Goal: Book appointment/travel/reservation

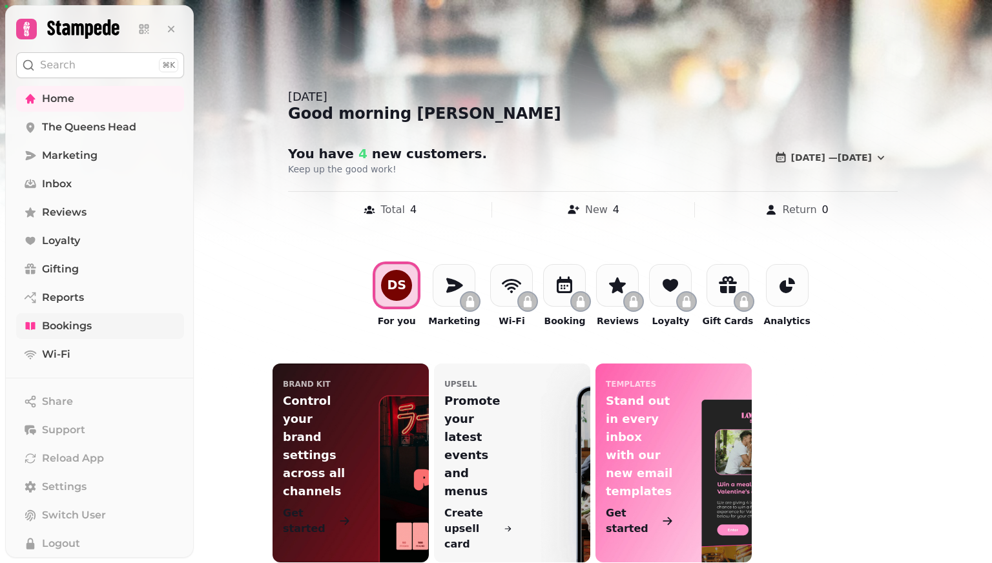
click at [70, 321] on span "Bookings" at bounding box center [67, 325] width 50 height 15
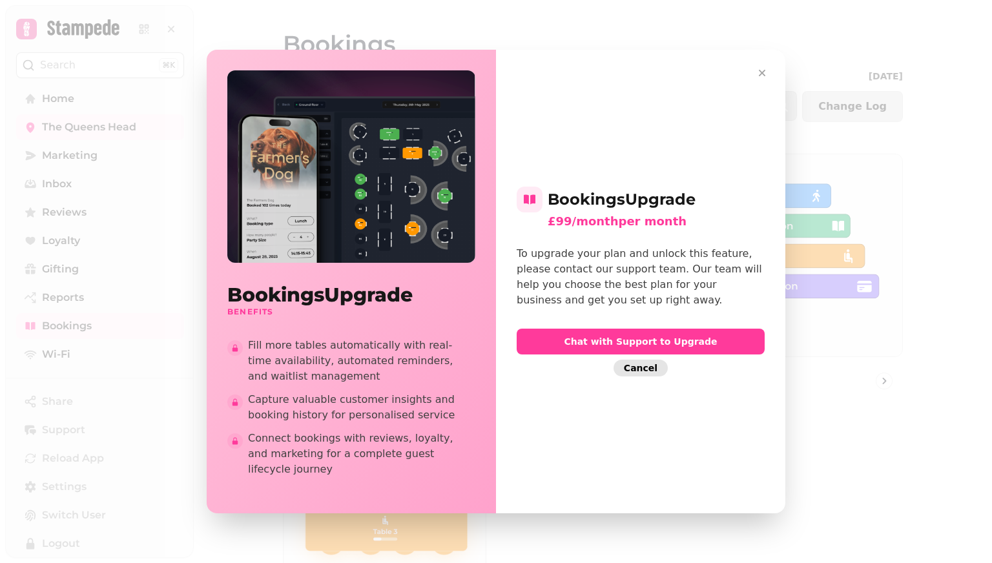
click at [648, 371] on span "Cancel" at bounding box center [641, 367] width 34 height 9
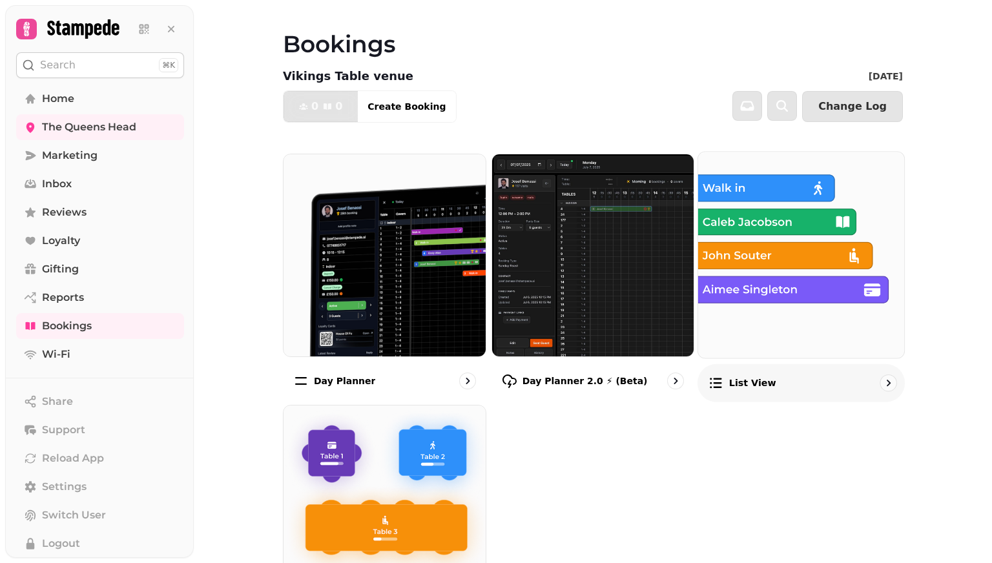
click at [790, 362] on link "List view" at bounding box center [800, 276] width 207 height 250
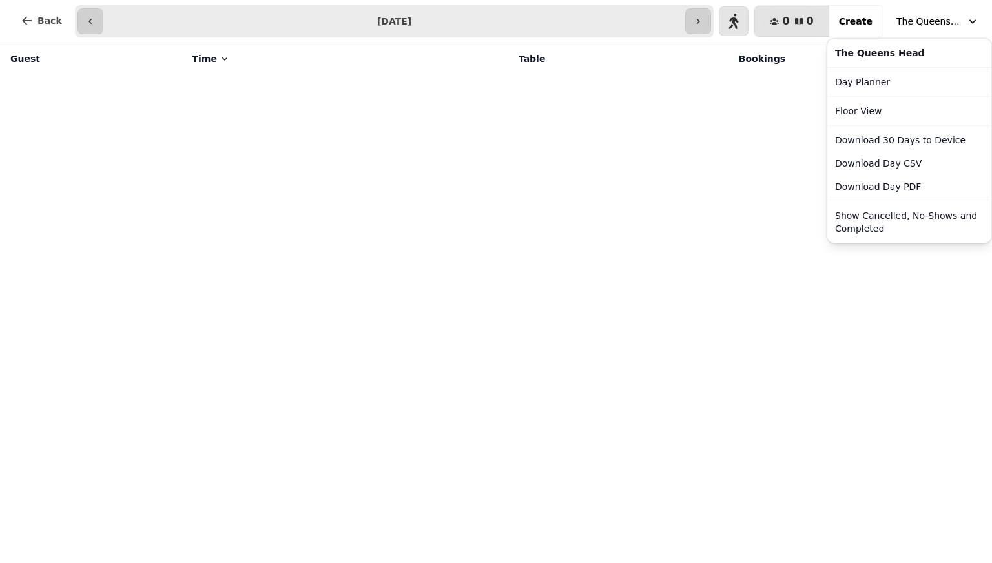
click at [982, 24] on button "The Queens Head" at bounding box center [937, 21] width 98 height 23
click at [893, 80] on link "Day Planner" at bounding box center [909, 81] width 159 height 23
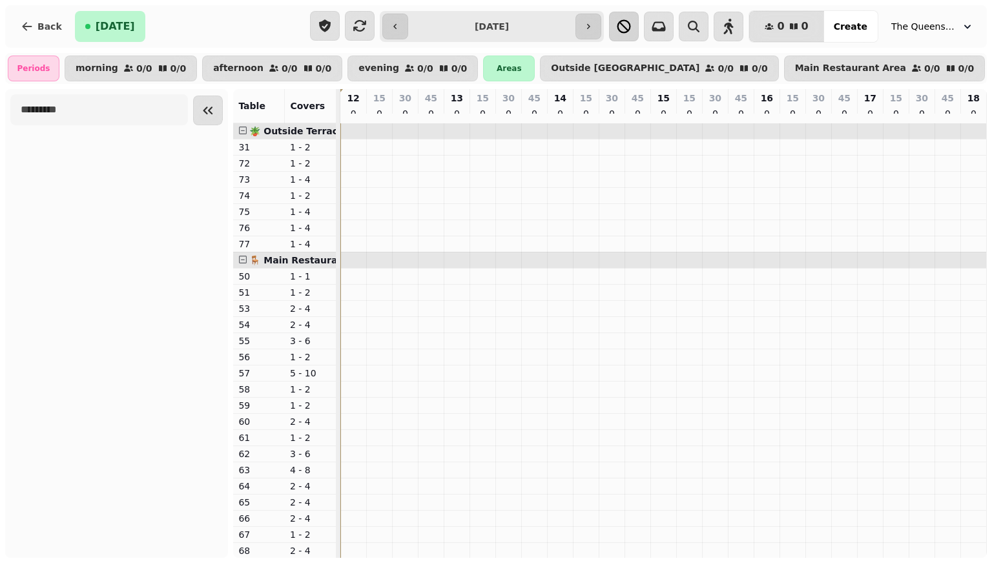
click at [631, 28] on icon "button" at bounding box center [623, 26] width 15 height 15
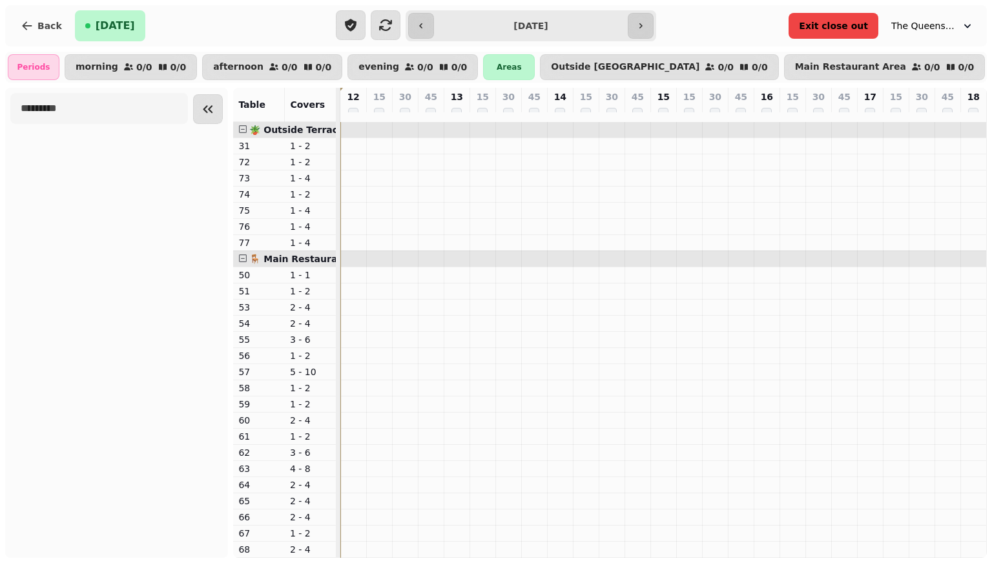
click at [841, 30] on span "Exit close out" at bounding box center [833, 25] width 69 height 9
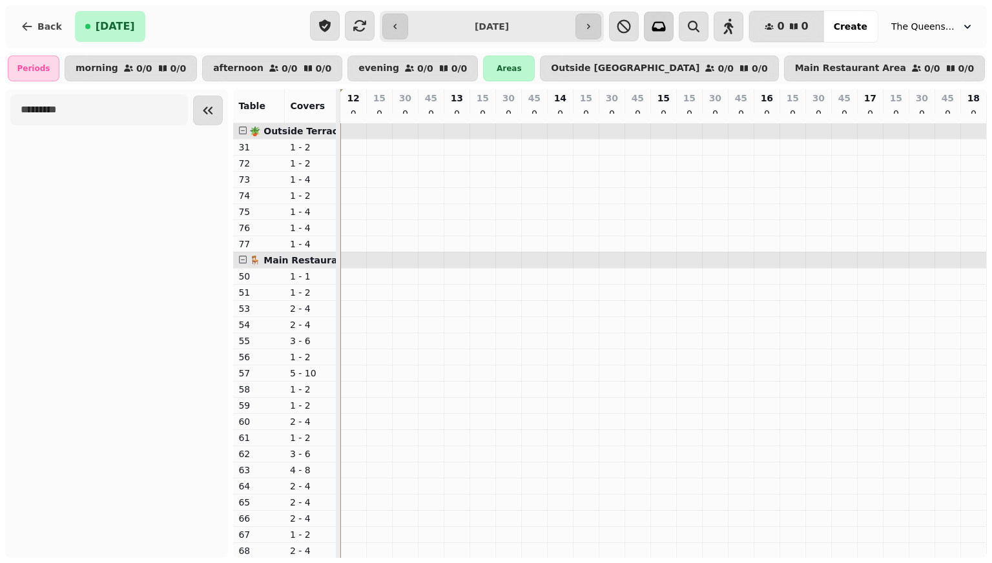
click at [666, 29] on icon "button" at bounding box center [659, 27] width 14 height 10
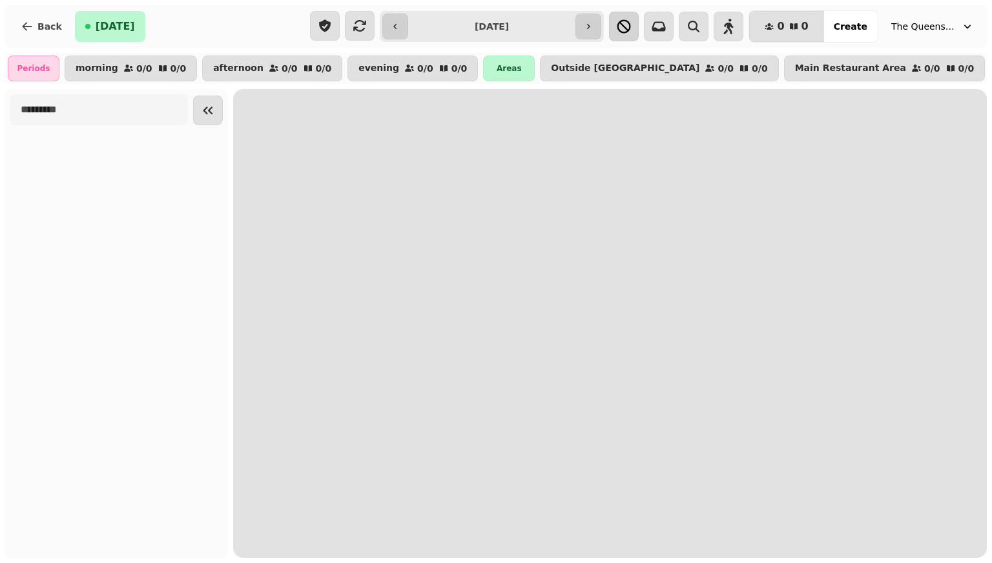
click at [633, 36] on button "button" at bounding box center [624, 27] width 30 height 30
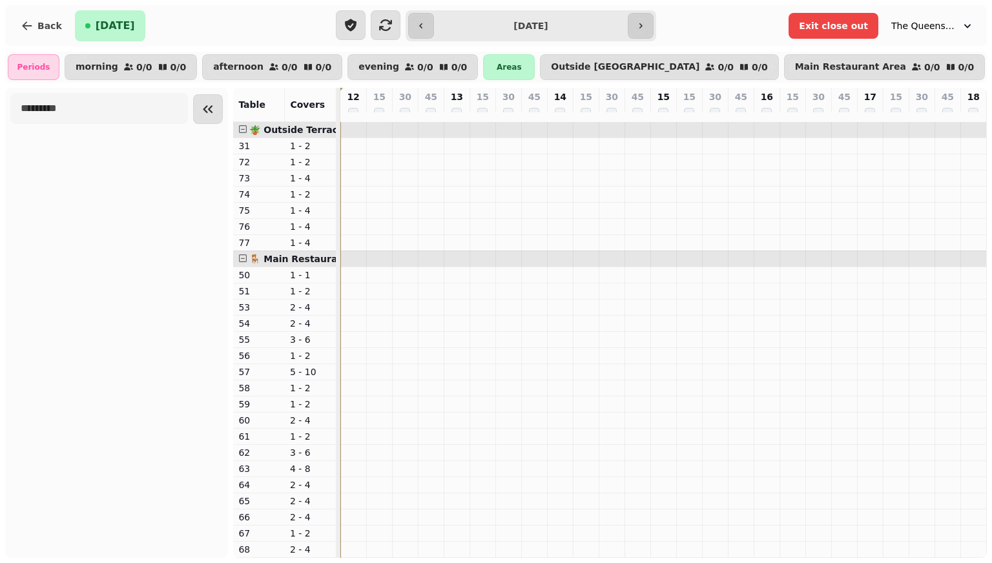
click at [362, 113] on div "12" at bounding box center [353, 105] width 26 height 34
click at [530, 112] on div "45" at bounding box center [534, 105] width 25 height 34
click at [474, 29] on input "**********" at bounding box center [530, 25] width 189 height 21
click at [404, 68] on icon "button" at bounding box center [409, 67] width 10 height 10
click at [139, 64] on p "0 / 0" at bounding box center [144, 67] width 16 height 9
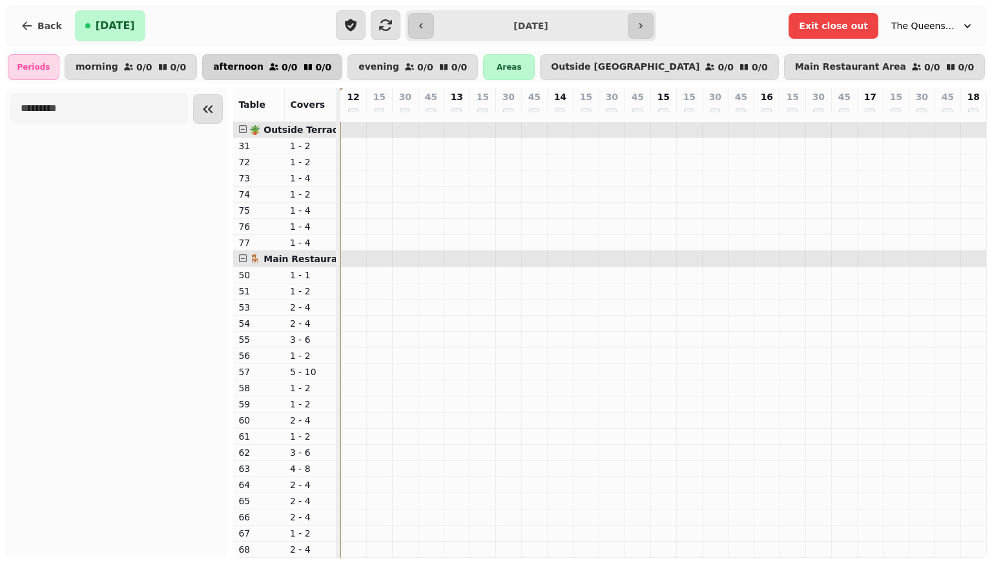
click at [227, 58] on button "afternoon 0 / 0 0 / 0" at bounding box center [272, 67] width 140 height 26
click at [271, 280] on p "50" at bounding box center [258, 275] width 41 height 13
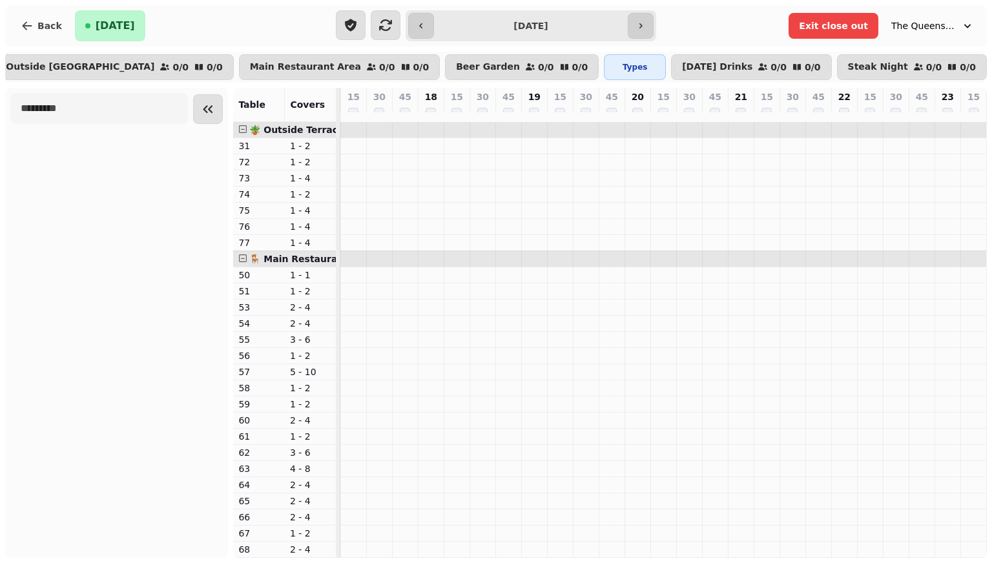
scroll to position [0, 539]
click at [776, 63] on p "0 / 0" at bounding box center [784, 67] width 16 height 9
click at [843, 30] on span "Exit close out" at bounding box center [833, 25] width 69 height 9
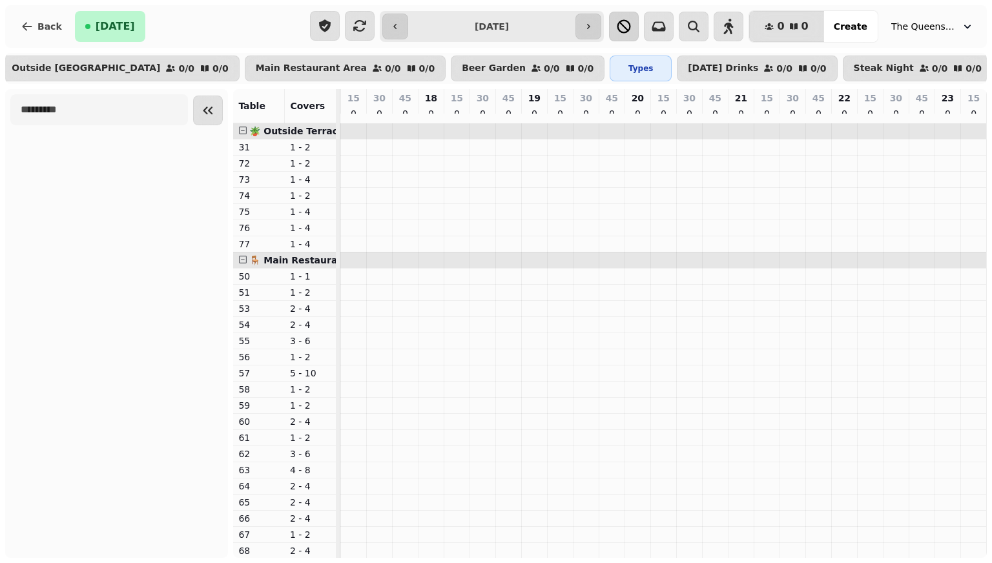
click at [631, 30] on icon "button" at bounding box center [623, 26] width 15 height 15
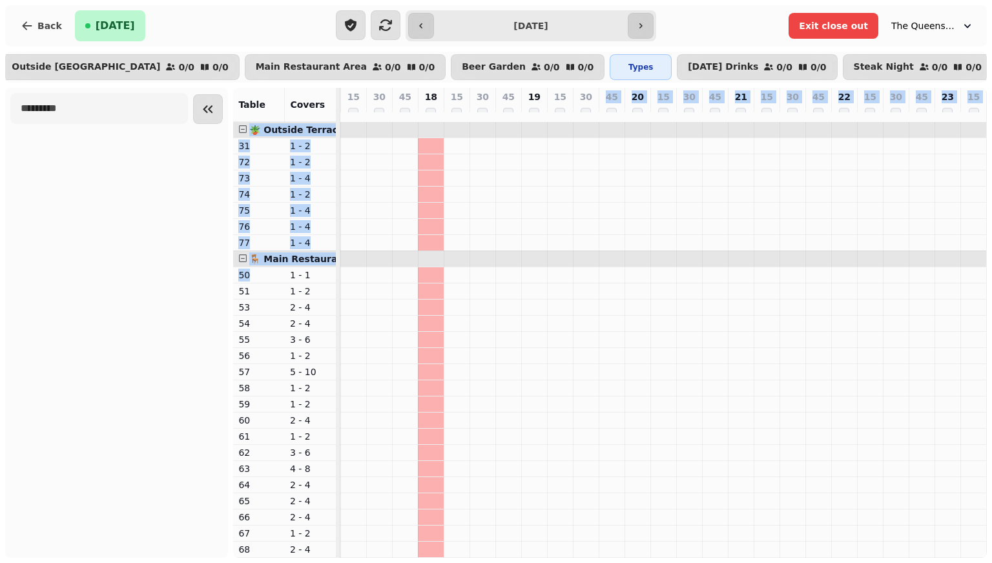
drag, startPoint x: 520, startPoint y: 113, endPoint x: 586, endPoint y: 112, distance: 66.5
click at [586, 112] on tr "12 15 30 45 13 15 30 45 14 15 30 45 15 15 30 45 16 15 30 45 17 15 30 45 18 15 3…" at bounding box center [392, 105] width 1188 height 34
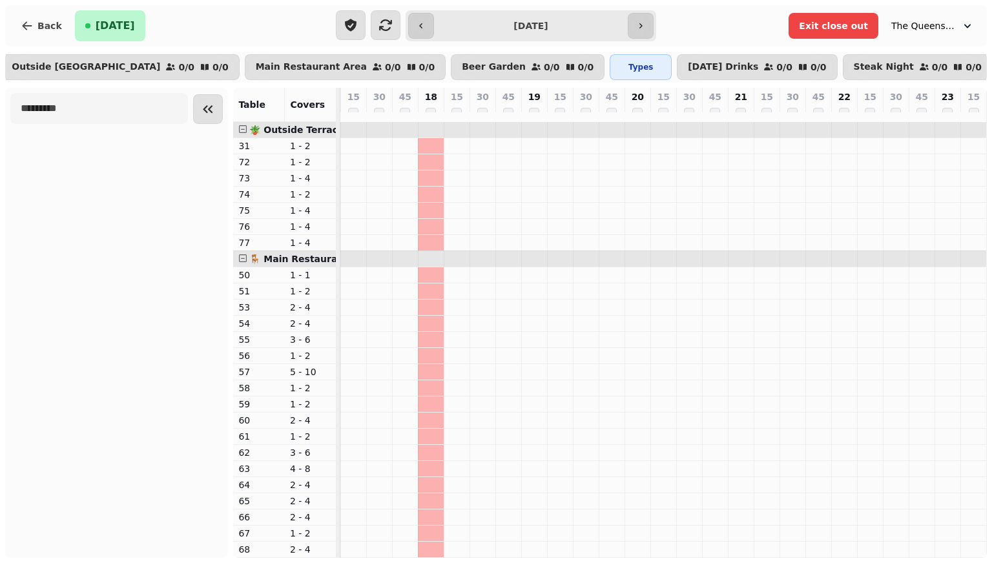
click at [575, 112] on div "30" at bounding box center [585, 105] width 25 height 34
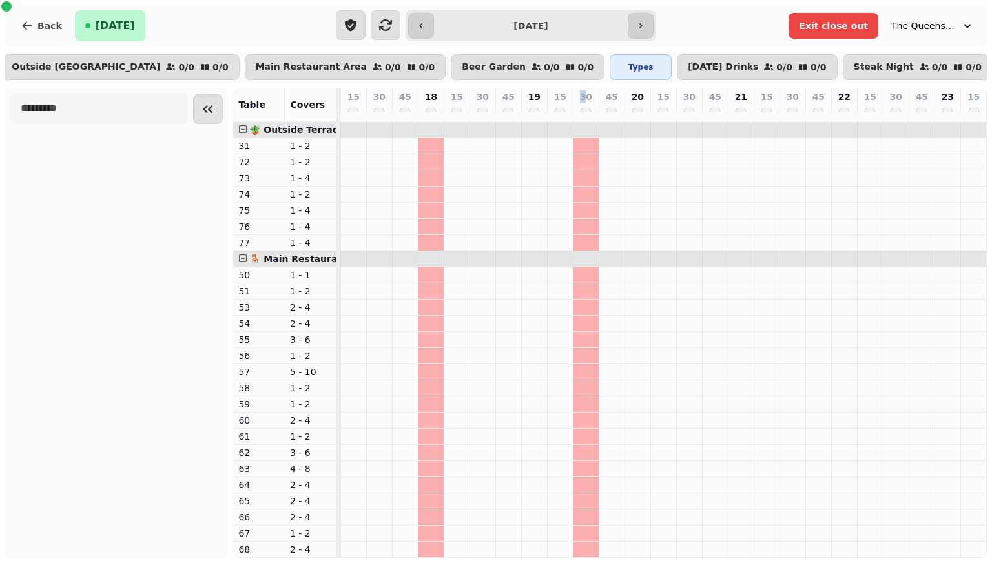
click at [559, 121] on div "15" at bounding box center [559, 105] width 25 height 34
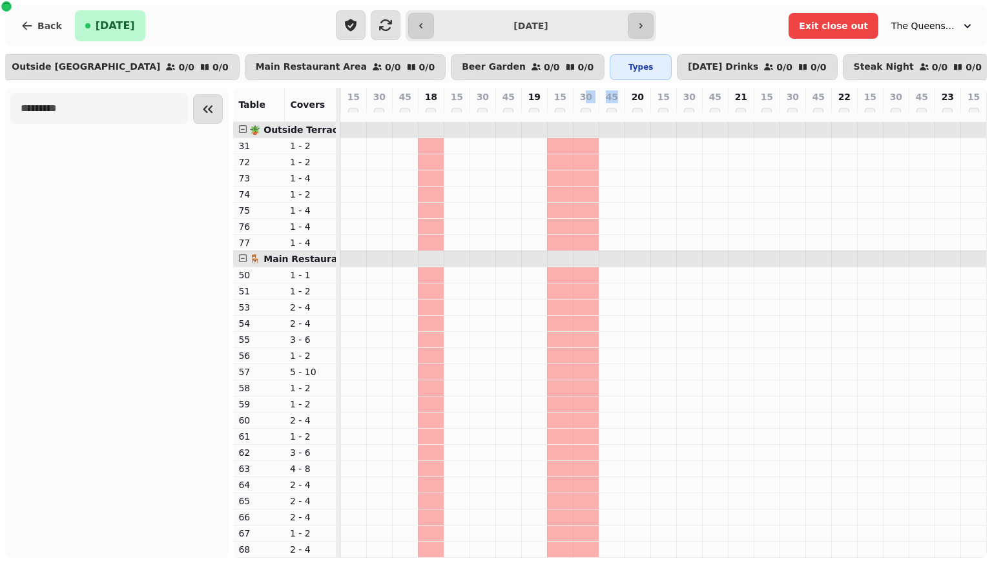
click at [609, 121] on div "45" at bounding box center [611, 105] width 25 height 34
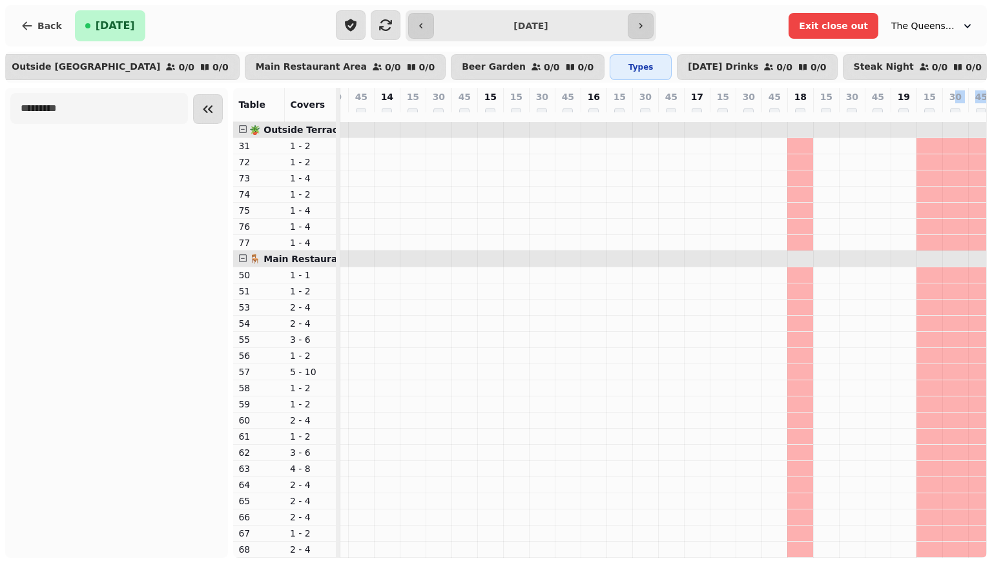
scroll to position [0, 0]
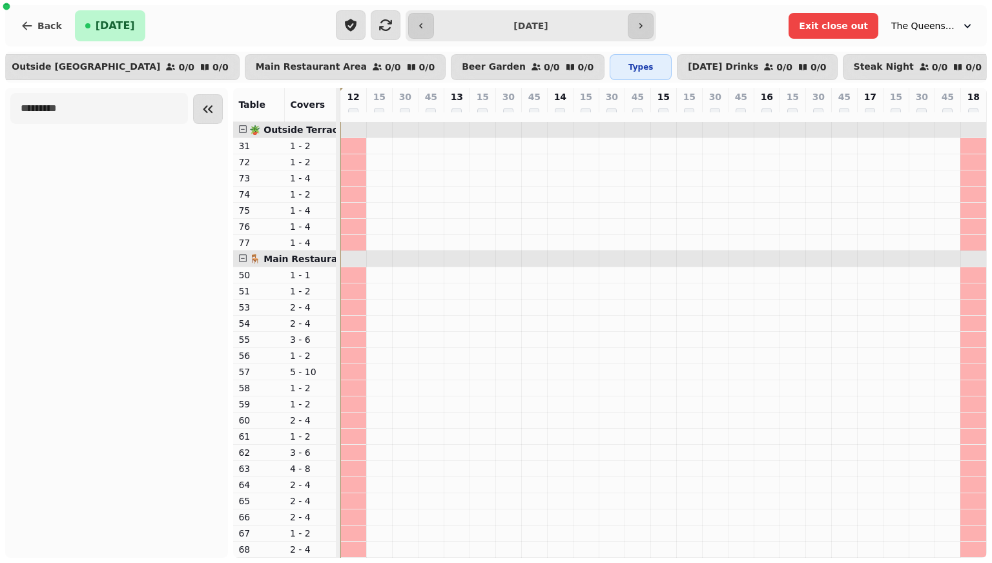
click at [367, 119] on div "15" at bounding box center [379, 105] width 25 height 34
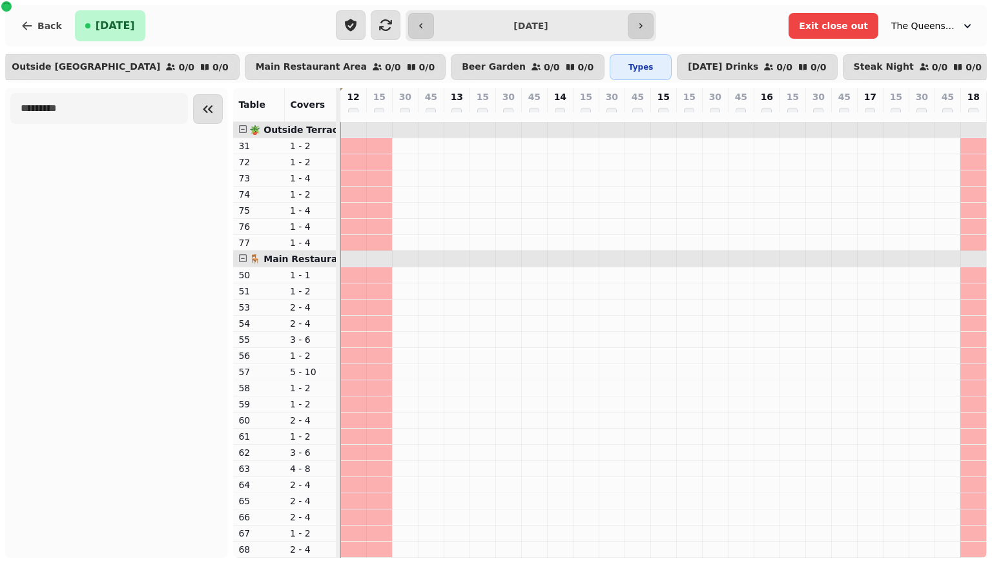
click at [394, 119] on div "30" at bounding box center [405, 105] width 25 height 34
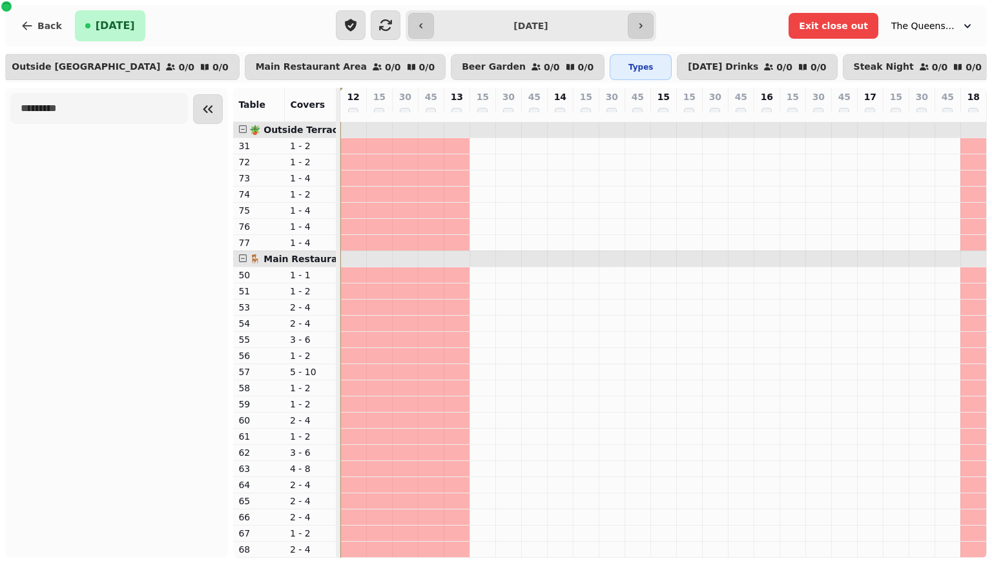
click at [474, 121] on div "15" at bounding box center [482, 105] width 25 height 34
click at [485, 121] on div "15" at bounding box center [482, 105] width 25 height 34
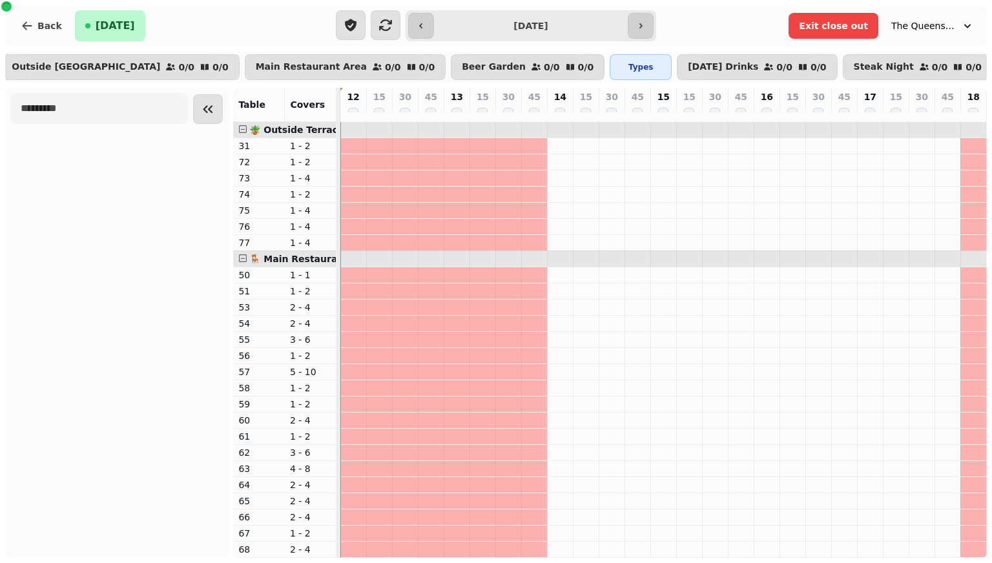
click at [555, 103] on p "14" at bounding box center [560, 96] width 12 height 13
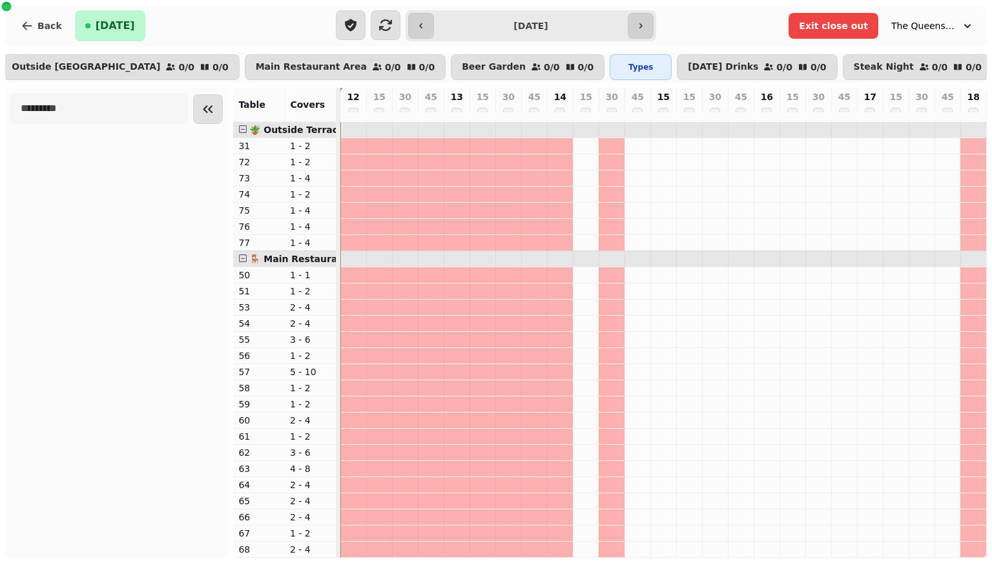
click at [586, 121] on div "15" at bounding box center [585, 105] width 25 height 34
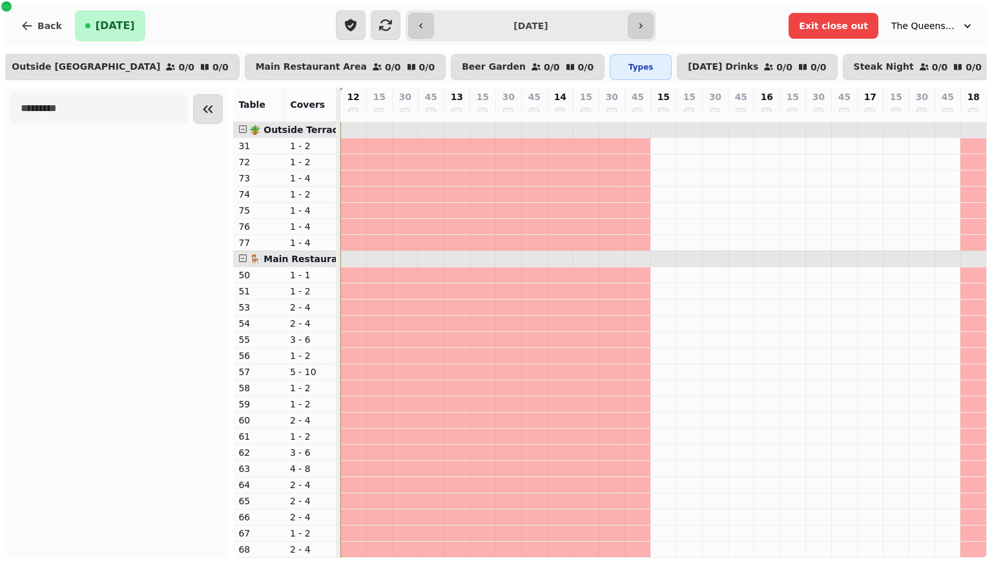
click at [715, 121] on div "30" at bounding box center [714, 105] width 25 height 34
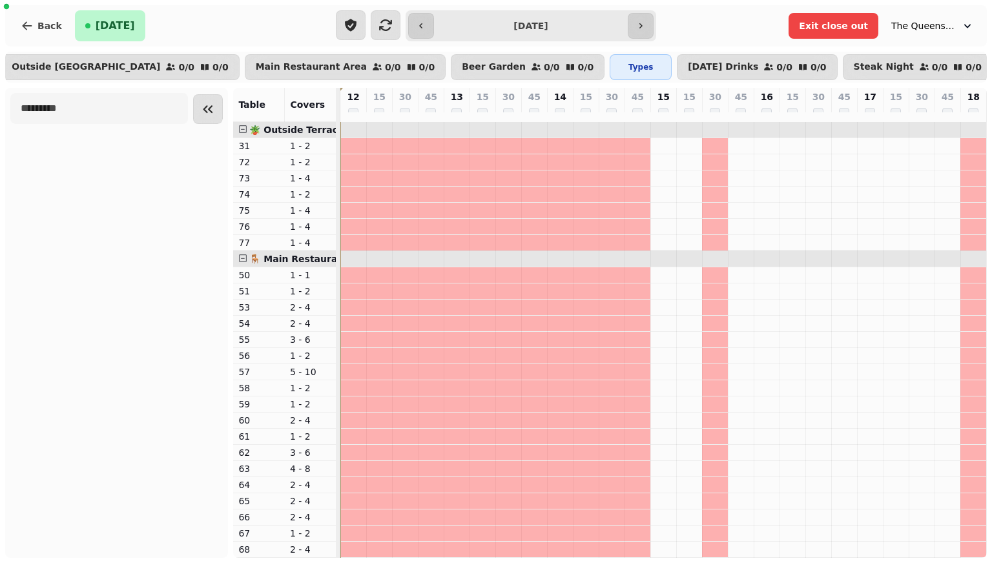
click at [700, 119] on div "15" at bounding box center [689, 105] width 25 height 34
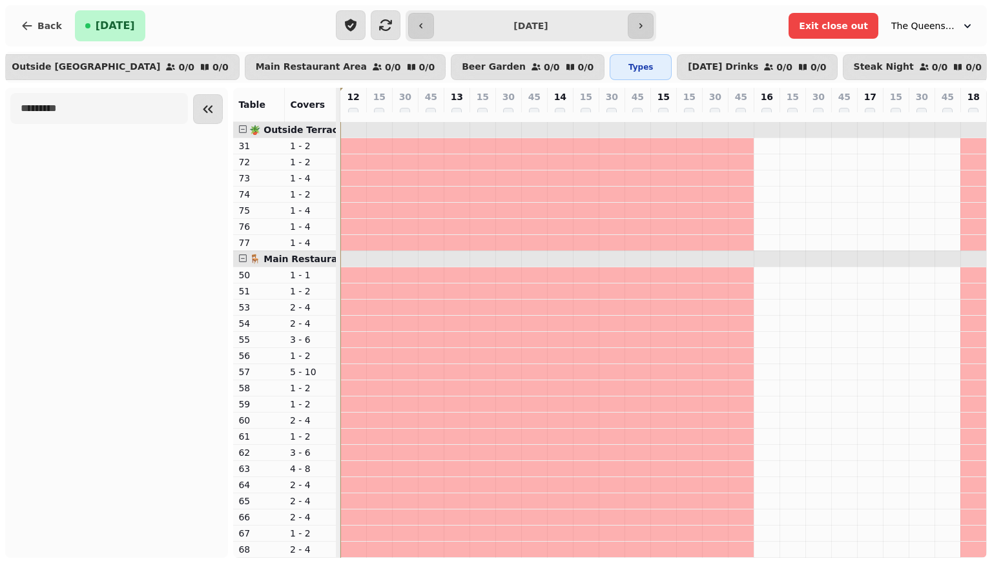
click at [757, 117] on div "16" at bounding box center [766, 105] width 25 height 34
click at [760, 117] on div "16" at bounding box center [766, 105] width 25 height 34
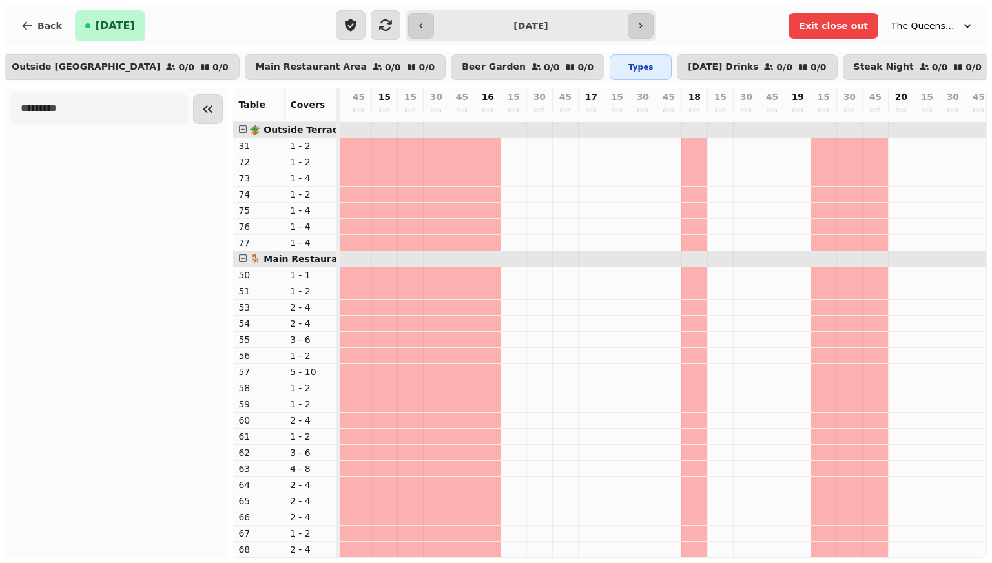
scroll to position [0, 287]
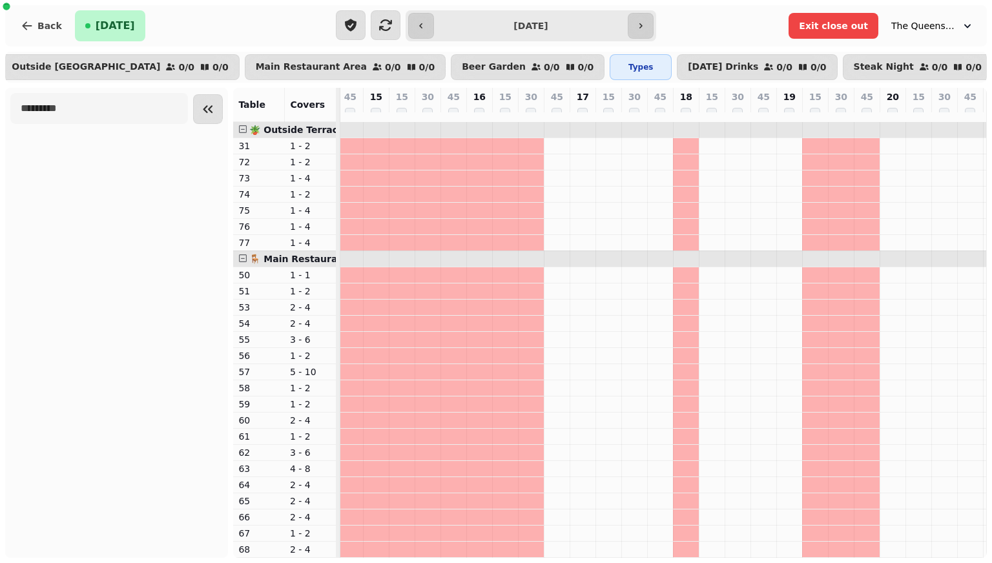
click at [550, 121] on div "45" at bounding box center [556, 105] width 25 height 34
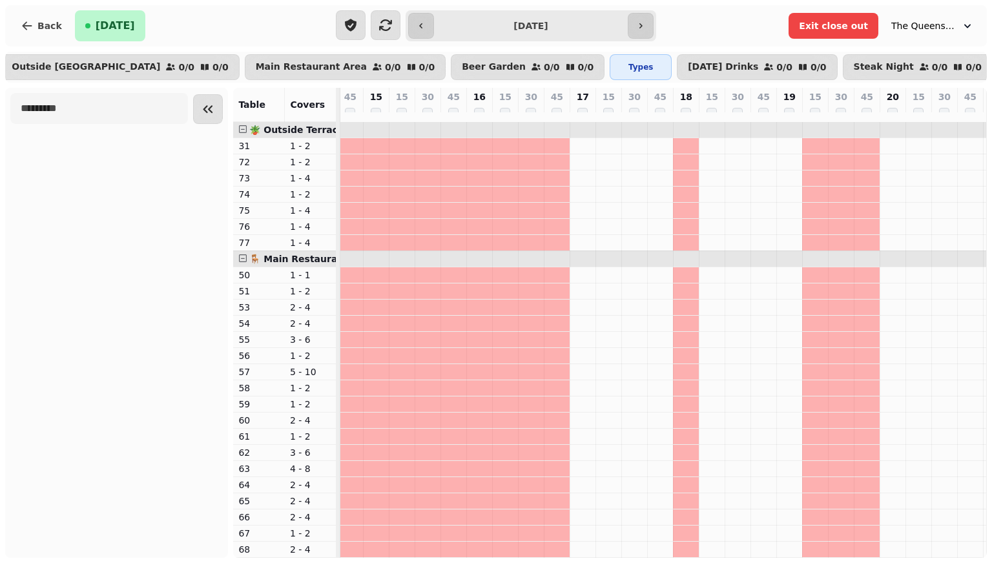
click at [575, 121] on div "17" at bounding box center [582, 105] width 25 height 34
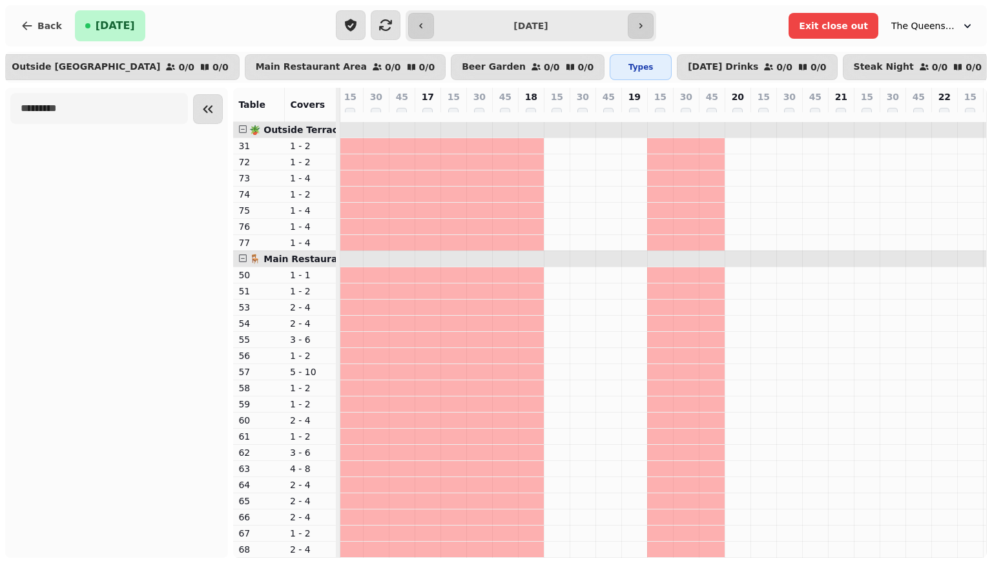
scroll to position [0, 454]
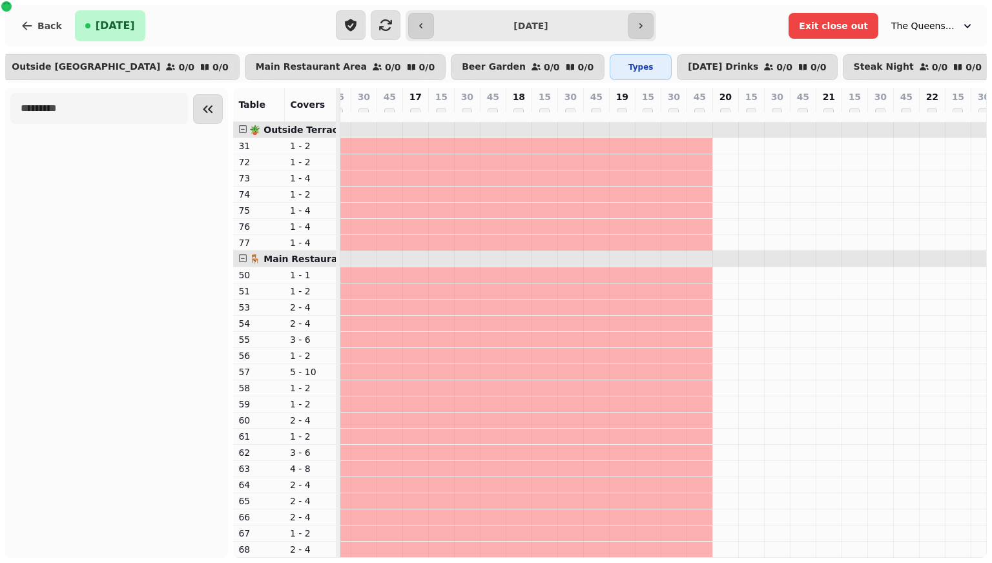
click at [725, 121] on div "20" at bounding box center [725, 105] width 25 height 34
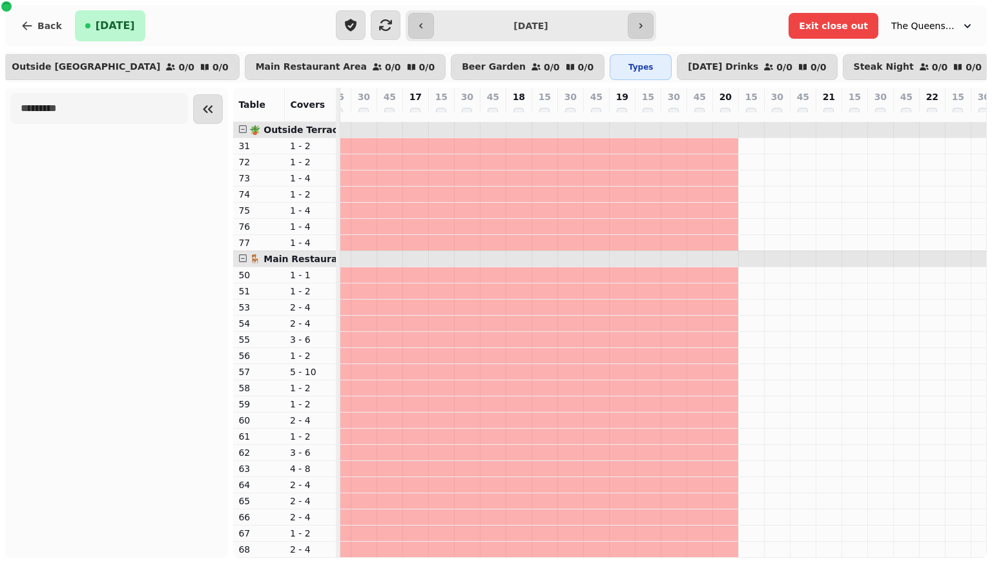
click at [742, 121] on div "15" at bounding box center [751, 105] width 25 height 34
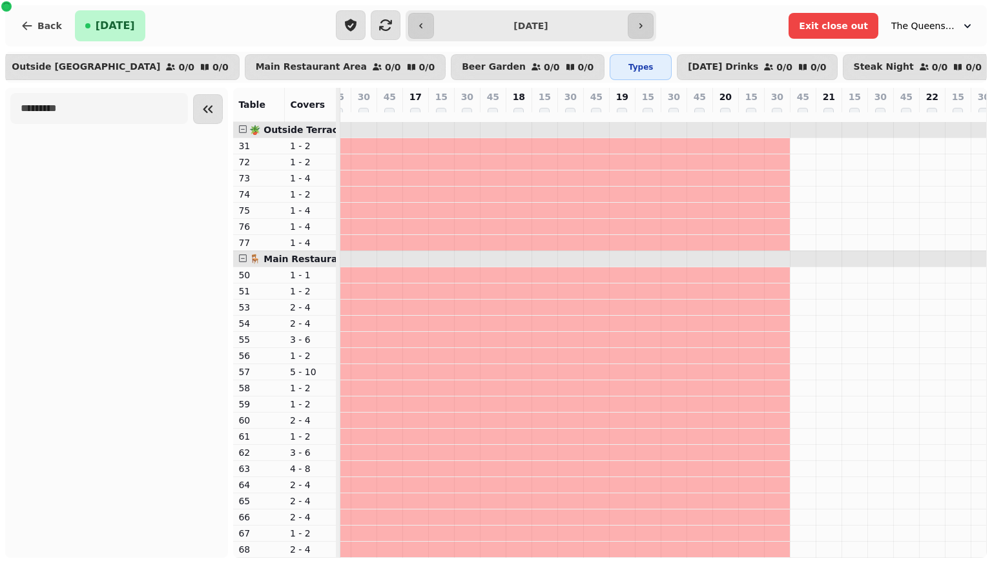
click at [808, 117] on div "45" at bounding box center [802, 105] width 25 height 34
click at [808, 121] on div "45" at bounding box center [802, 105] width 25 height 34
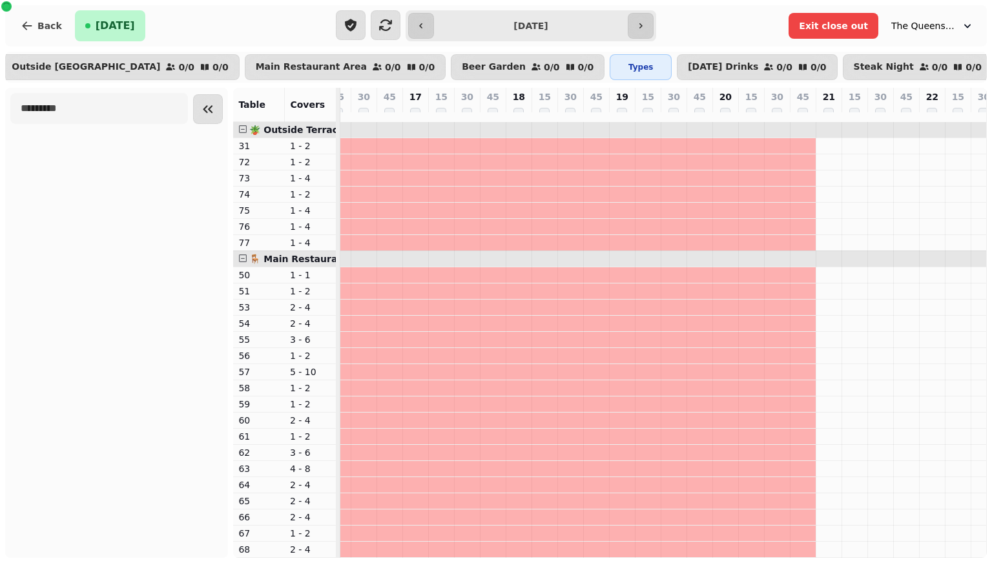
click at [821, 119] on div "21" at bounding box center [828, 105] width 25 height 34
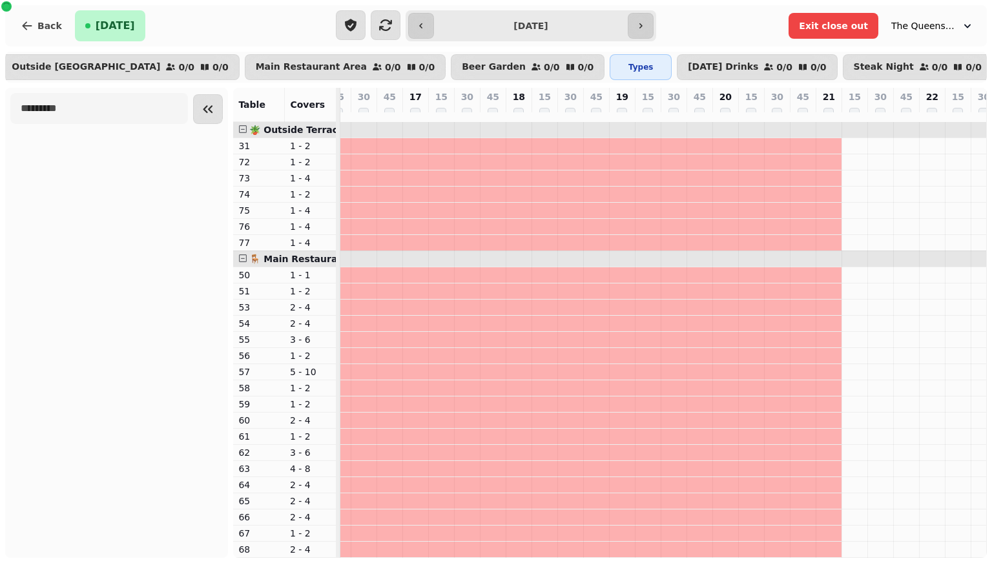
scroll to position [0, 552]
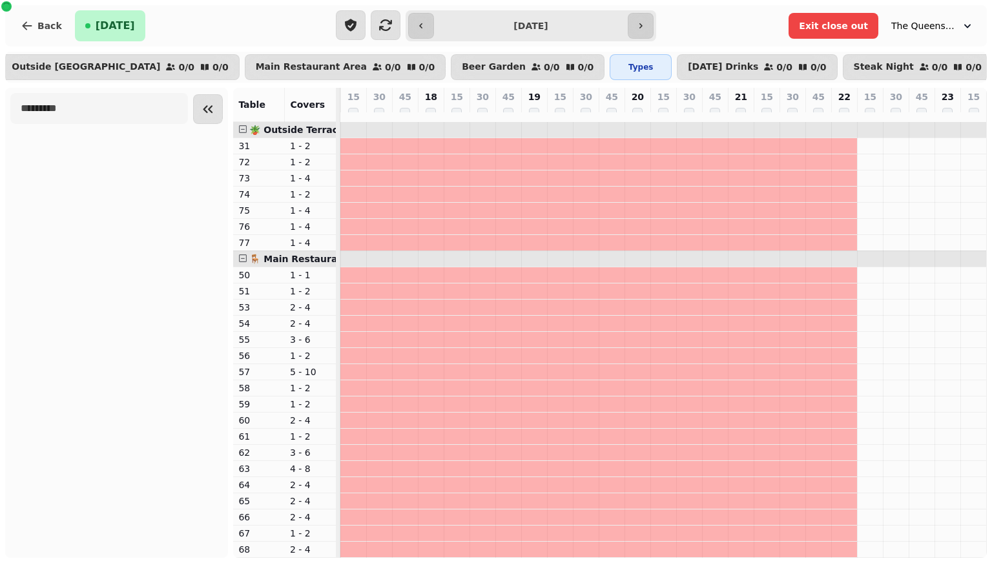
click at [845, 120] on div "22" at bounding box center [843, 105] width 25 height 34
click at [857, 121] on div "15" at bounding box center [869, 105] width 25 height 34
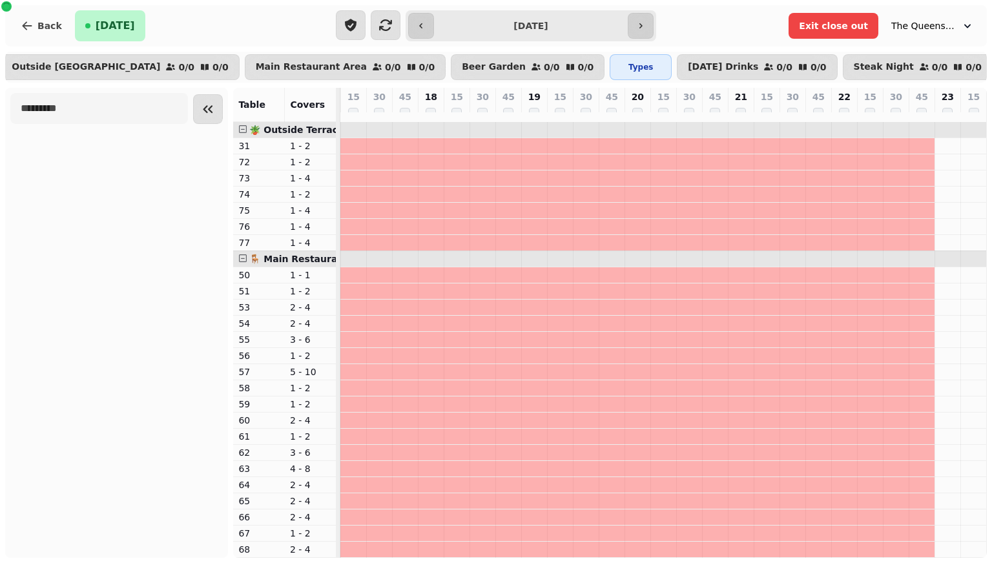
click at [944, 119] on div "23" at bounding box center [947, 105] width 25 height 34
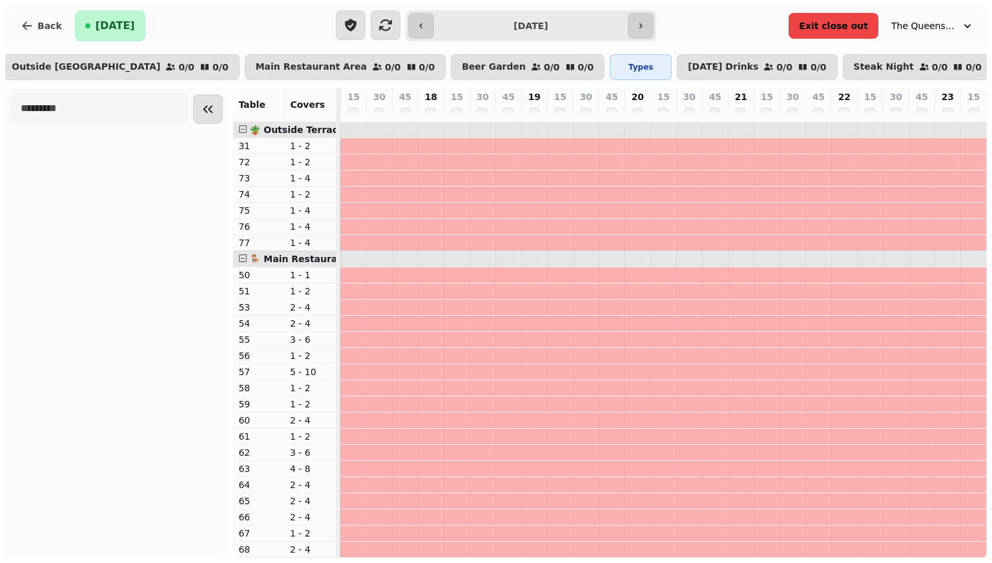
click at [830, 25] on span "Exit close out" at bounding box center [833, 25] width 69 height 9
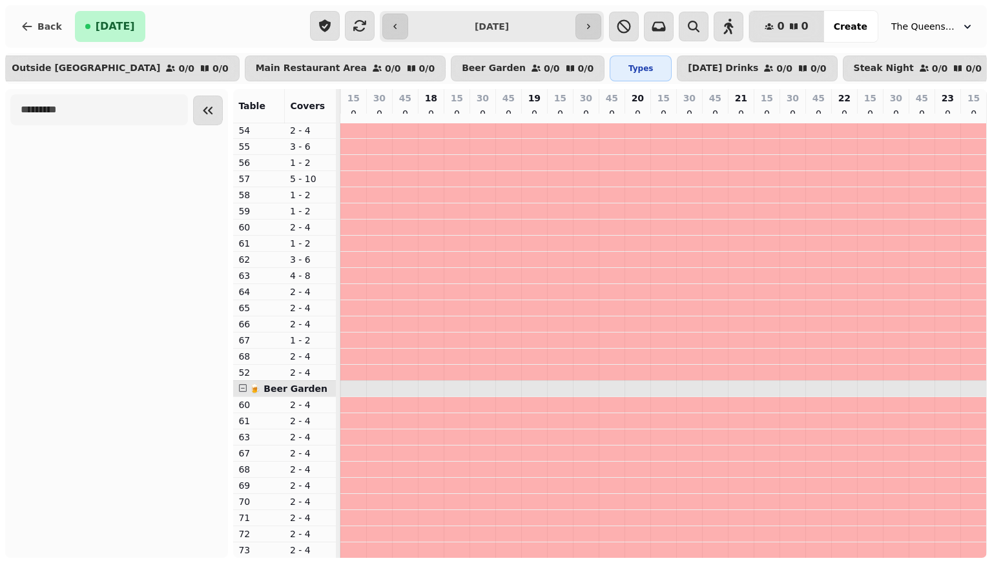
scroll to position [0, 0]
